Goal: Use online tool/utility

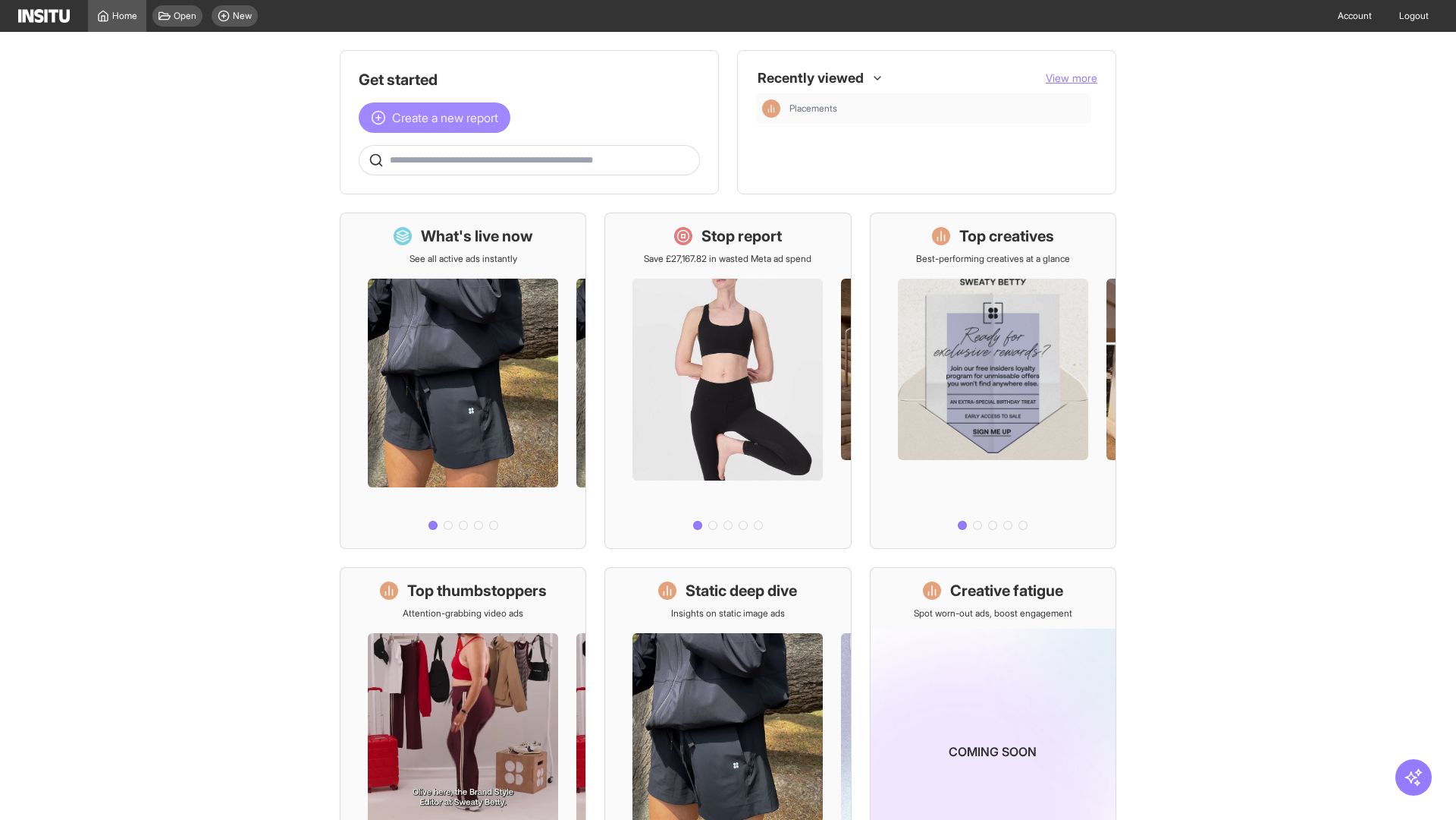
click at [438, 117] on span "Create a new report" at bounding box center [445, 117] width 106 height 18
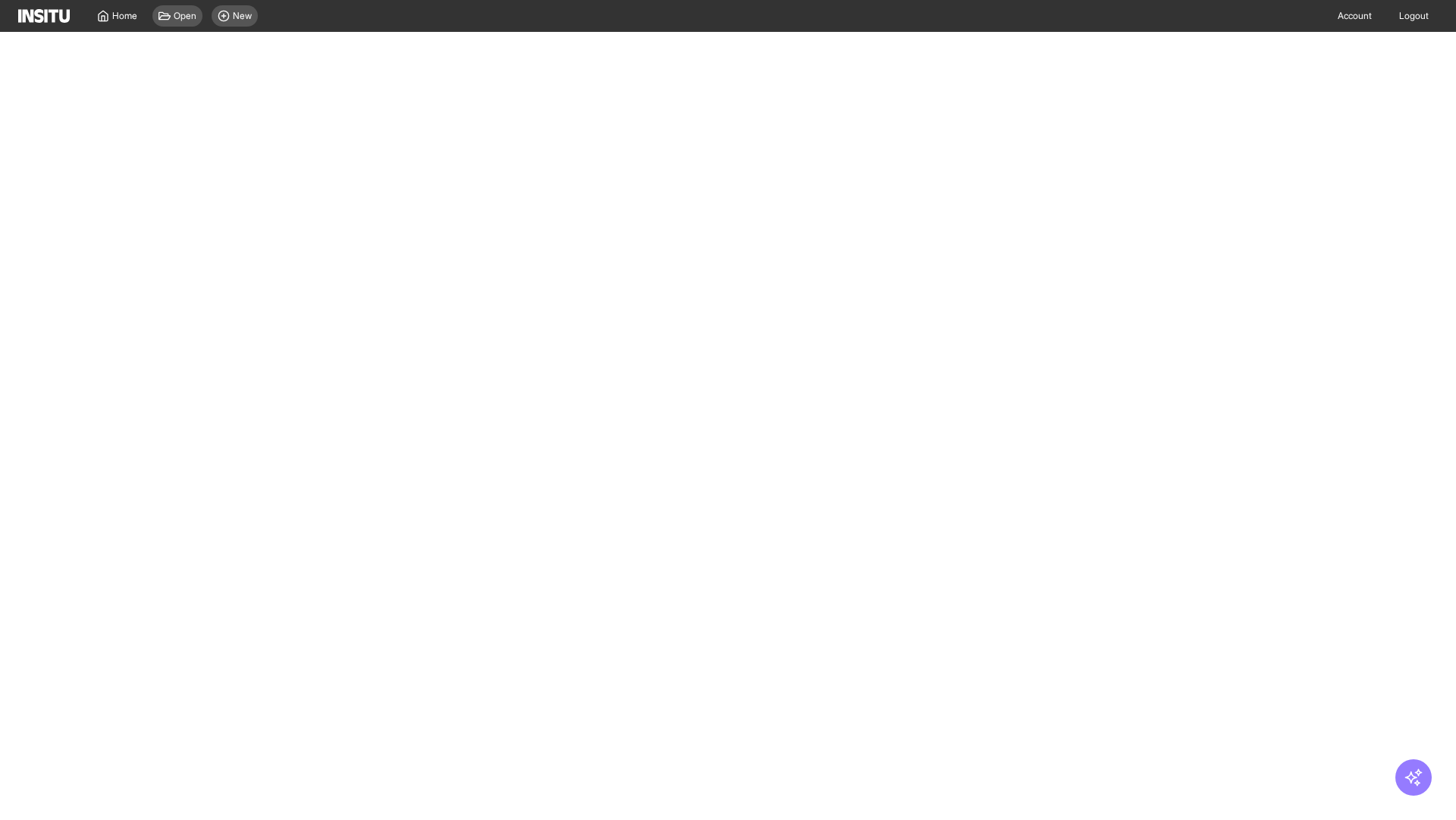
select select "**"
